Goal: Task Accomplishment & Management: Use online tool/utility

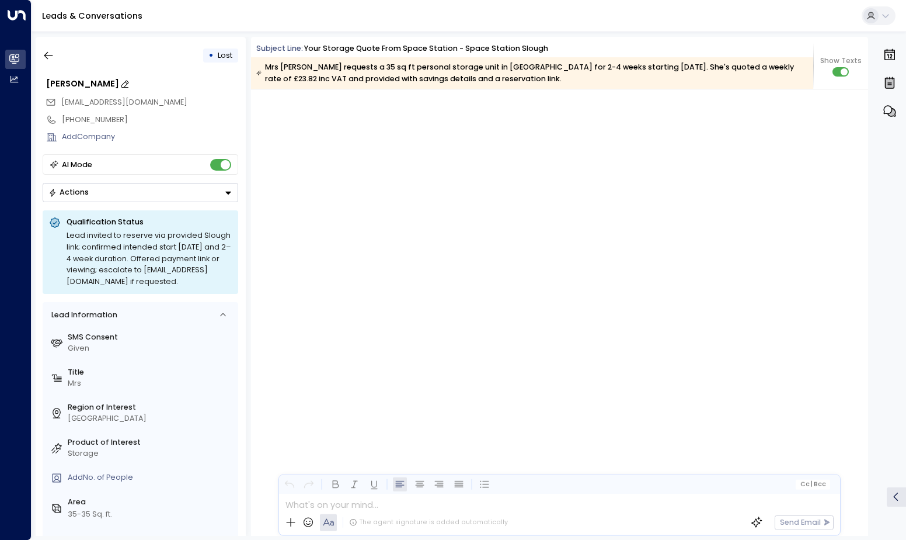
scroll to position [1638, 0]
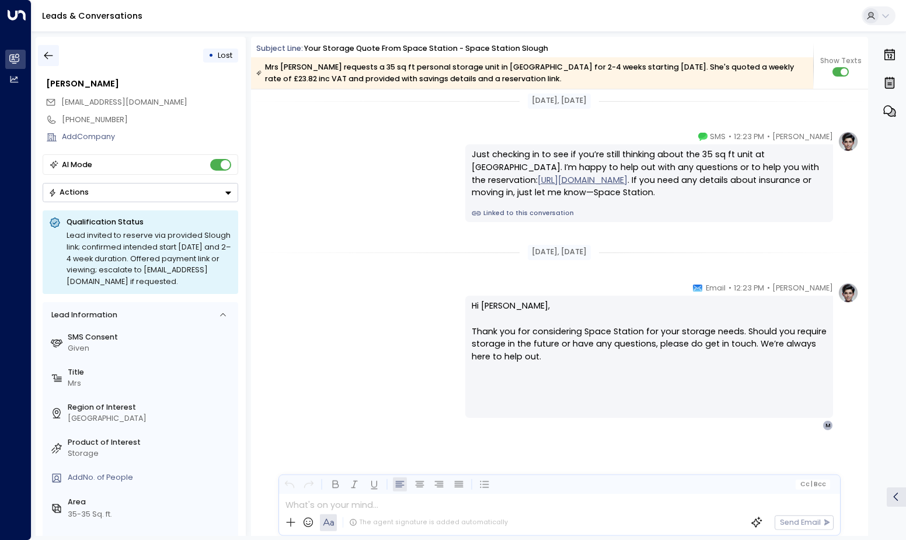
click at [54, 57] on icon "button" at bounding box center [49, 56] width 12 height 12
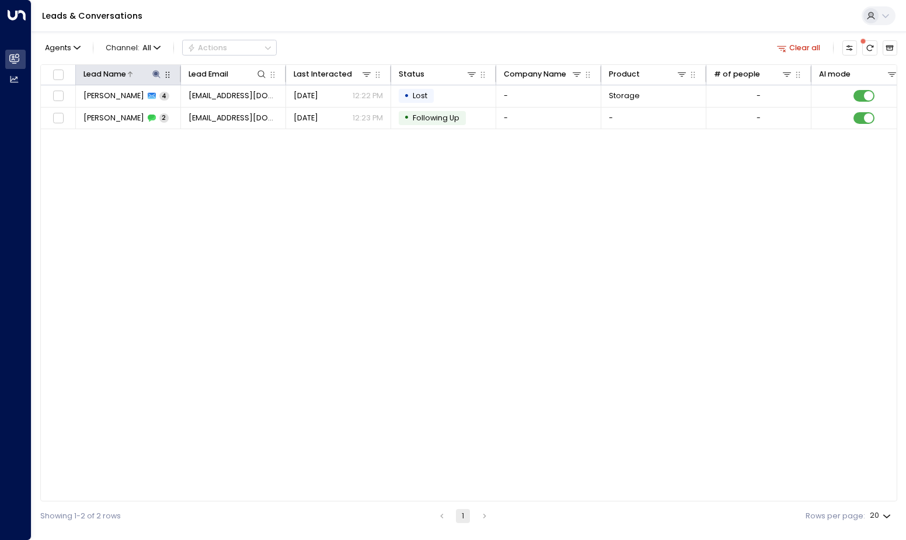
click at [158, 76] on icon at bounding box center [157, 74] width 8 height 8
click at [220, 115] on icon "button" at bounding box center [222, 113] width 8 height 8
click at [165, 117] on input "text" at bounding box center [156, 113] width 145 height 20
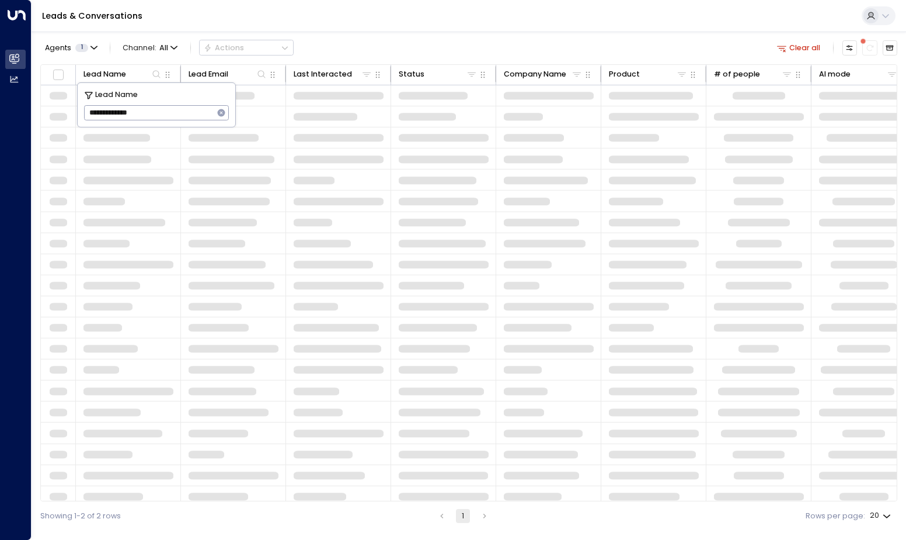
type input "**********"
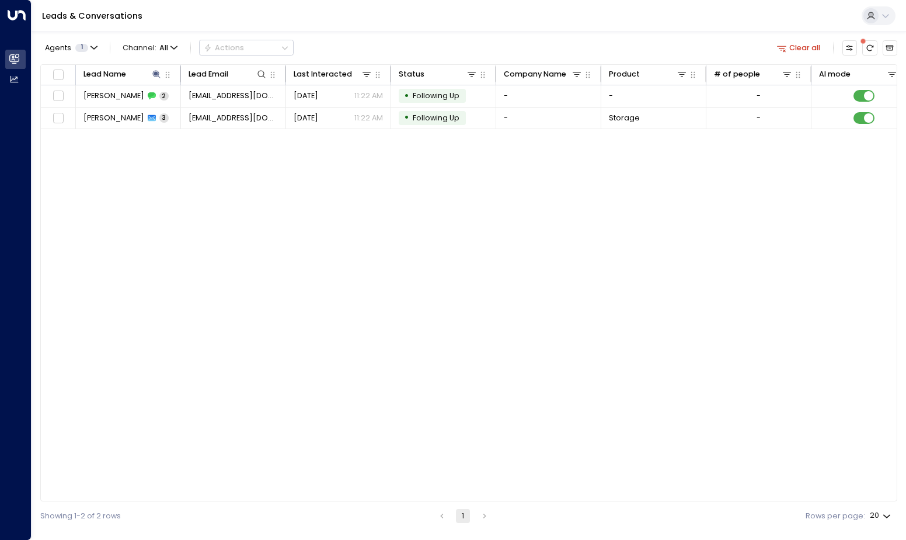
click at [246, 240] on div "Lead Name Lead Email Last Interacted Status Company Name Product # of people AI…" at bounding box center [468, 282] width 857 height 437
click at [120, 113] on span "[PERSON_NAME]" at bounding box center [114, 118] width 61 height 11
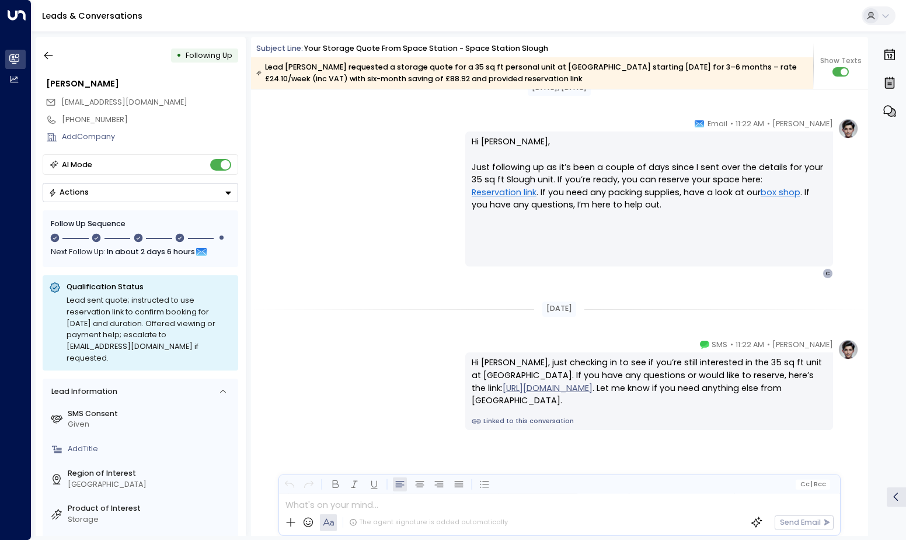
scroll to position [1159, 0]
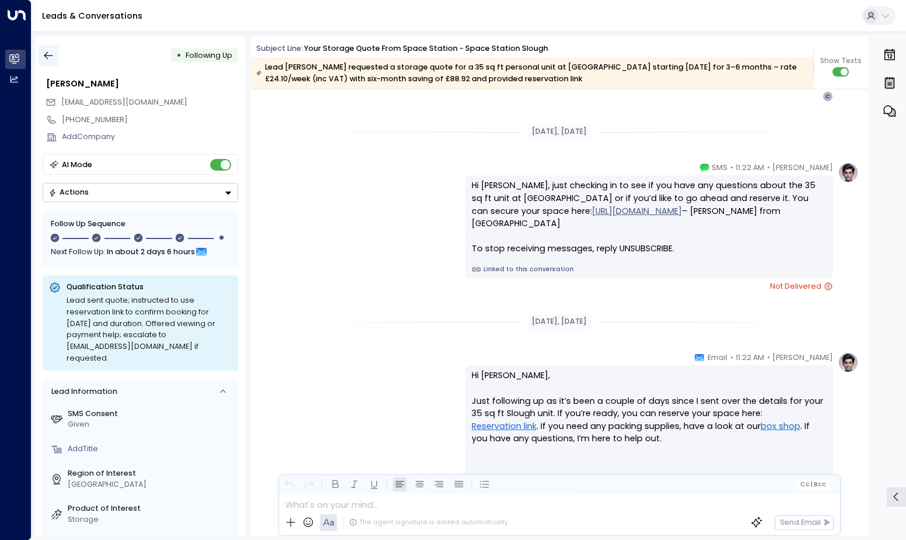
click at [51, 55] on icon "button" at bounding box center [49, 56] width 12 height 12
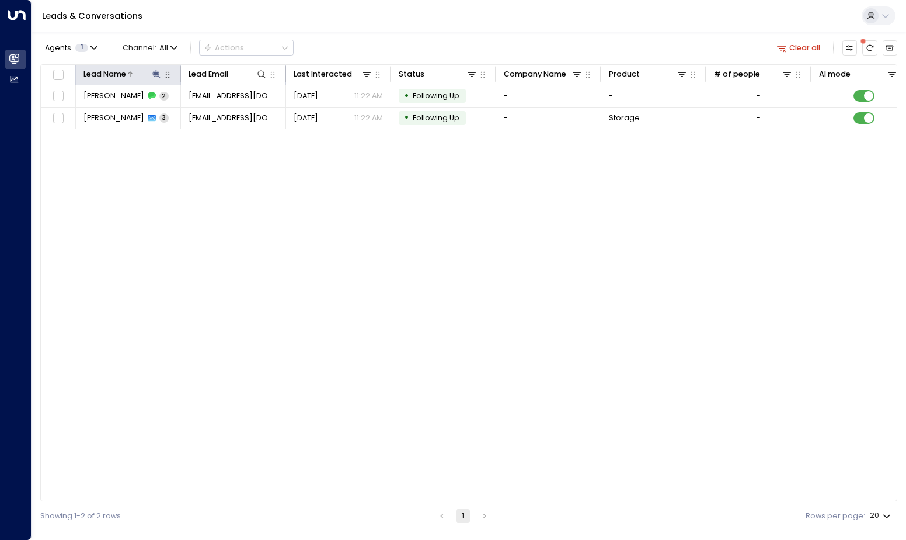
click at [156, 71] on icon at bounding box center [157, 74] width 8 height 8
click at [220, 113] on icon "button" at bounding box center [222, 113] width 8 height 8
click at [194, 120] on input "text" at bounding box center [156, 113] width 145 height 20
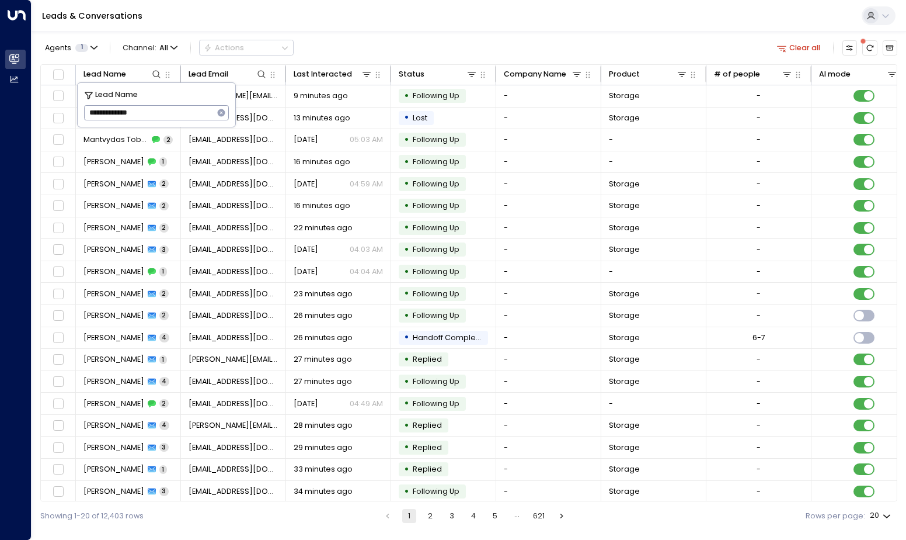
type input "**********"
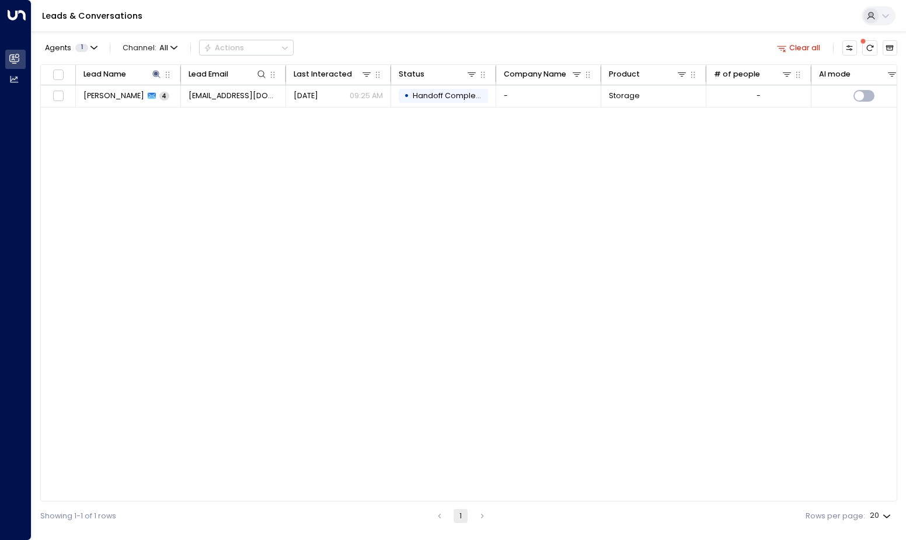
click at [421, 348] on div "Lead Name Lead Email Last Interacted Status Company Name Product # of people AI…" at bounding box center [468, 282] width 857 height 437
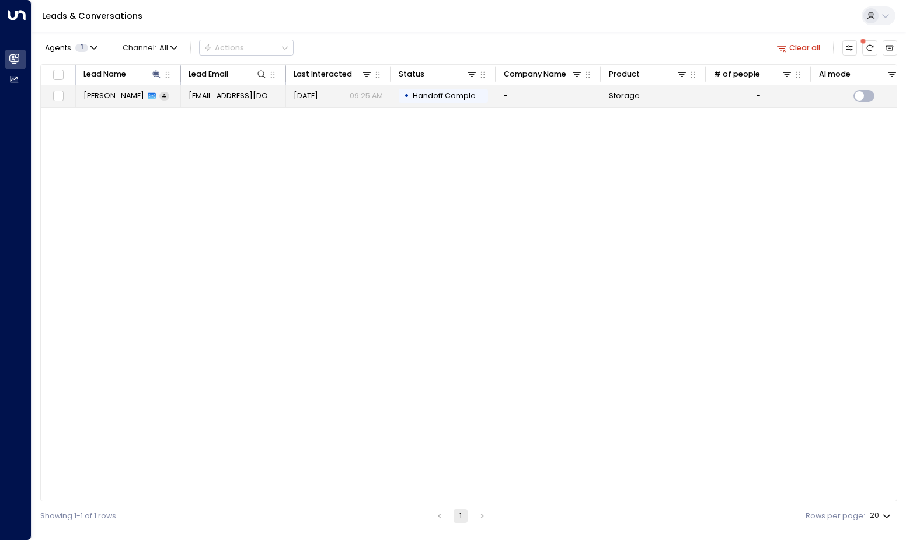
click at [148, 92] on icon at bounding box center [152, 96] width 8 height 8
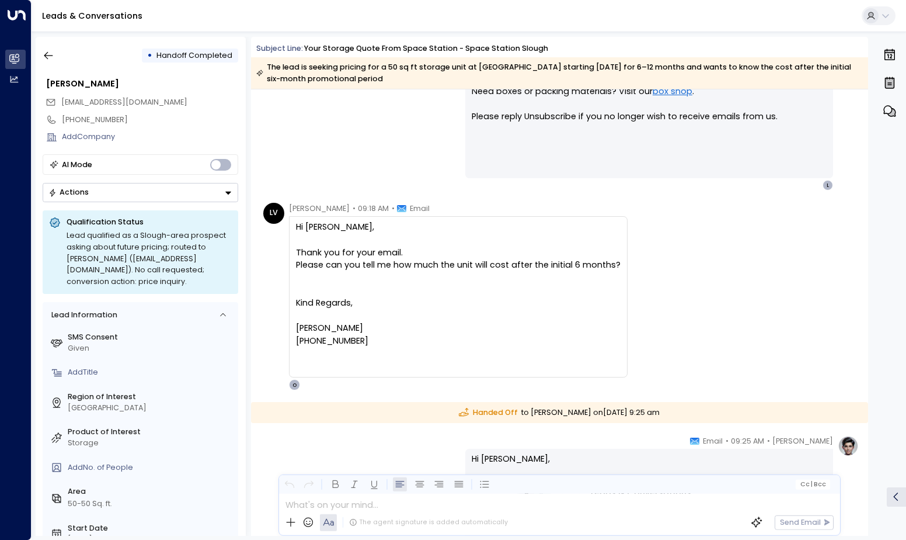
scroll to position [1146, 0]
